Goal: Navigation & Orientation: Find specific page/section

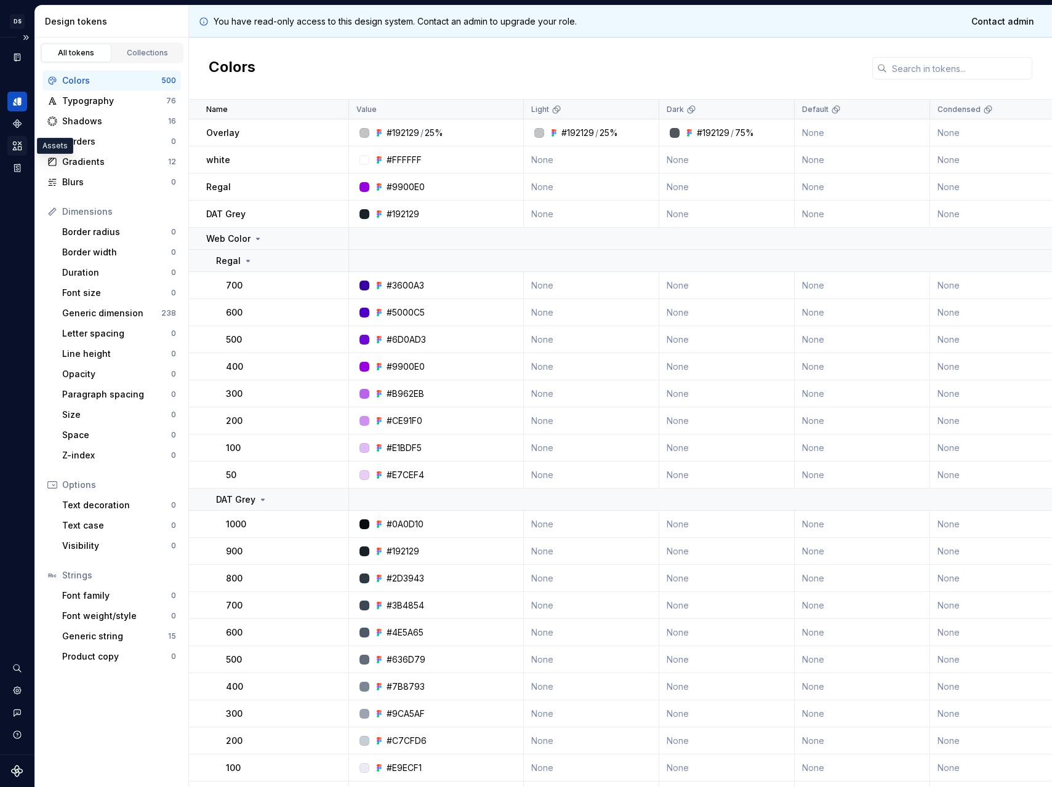
click at [18, 146] on icon "Assets" at bounding box center [17, 146] width 9 height 8
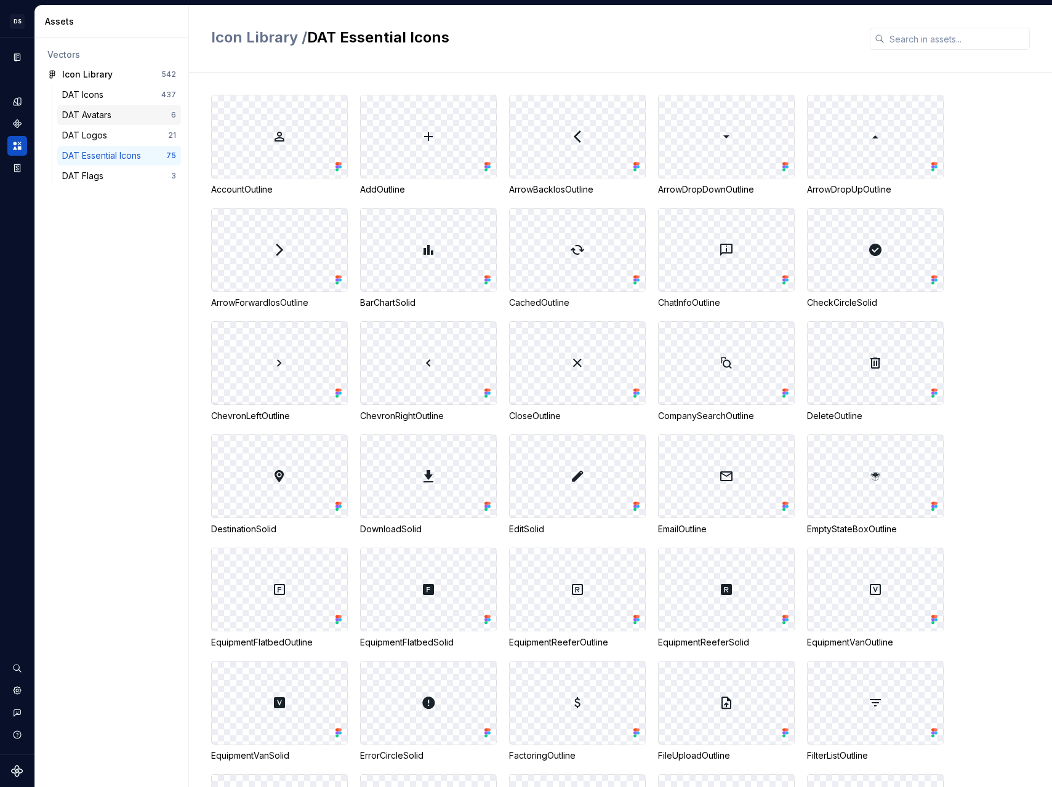
click at [62, 116] on div "DAT Avatars" at bounding box center [89, 115] width 54 height 12
